Goal: Find specific page/section: Find specific page/section

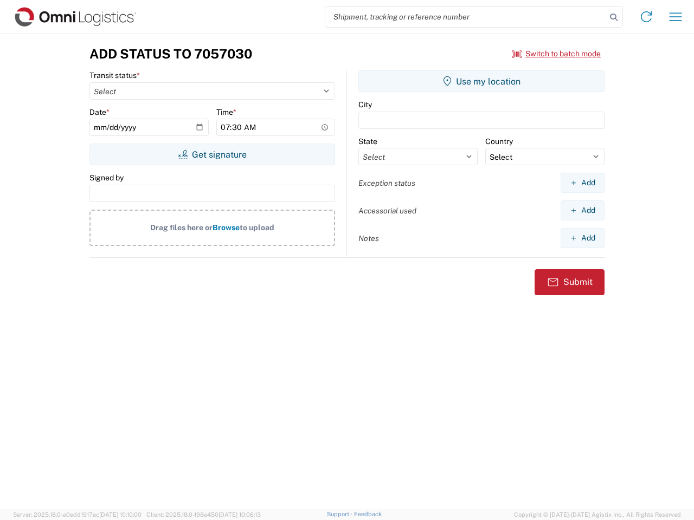
click at [466, 17] on input "search" at bounding box center [465, 17] width 281 height 21
click at [614, 17] on icon at bounding box center [613, 17] width 15 height 15
click at [646, 17] on icon at bounding box center [645, 16] width 17 height 17
click at [675, 17] on icon "button" at bounding box center [675, 16] width 12 height 8
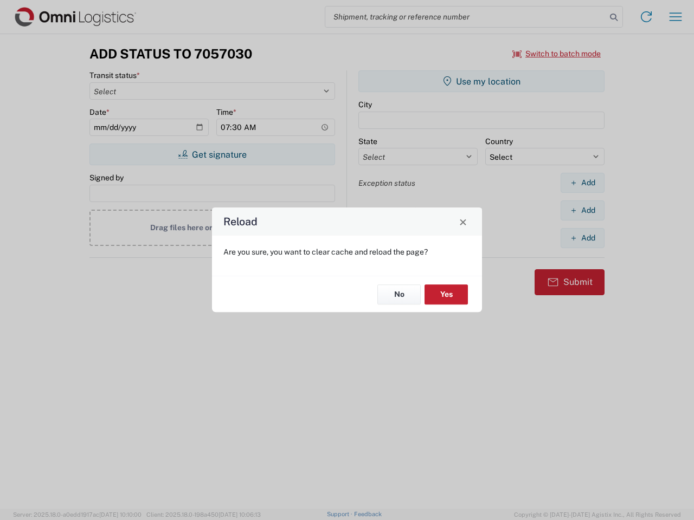
click at [212, 154] on div "Reload Are you sure, you want to clear cache and reload the page? No Yes" at bounding box center [347, 260] width 694 height 520
click at [481, 81] on div "Reload Are you sure, you want to clear cache and reload the page? No Yes" at bounding box center [347, 260] width 694 height 520
click at [582, 183] on div "Reload Are you sure, you want to clear cache and reload the page? No Yes" at bounding box center [347, 260] width 694 height 520
click at [582, 210] on div "Reload Are you sure, you want to clear cache and reload the page? No Yes" at bounding box center [347, 260] width 694 height 520
click at [582, 238] on div "Reload Are you sure, you want to clear cache and reload the page? No Yes" at bounding box center [347, 260] width 694 height 520
